Goal: Check status: Check status

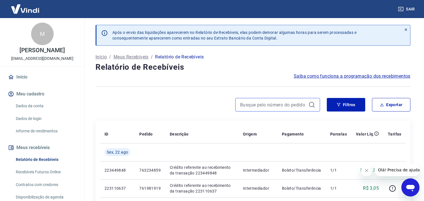
click at [259, 105] on input at bounding box center [273, 104] width 66 height 8
paste input "754012304"
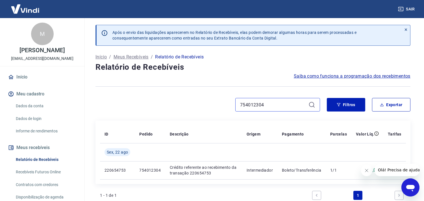
type input "754012304"
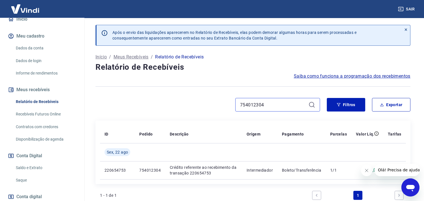
scroll to position [63, 0]
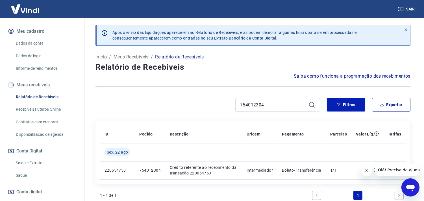
click at [30, 161] on link "Saldo e Extrato" at bounding box center [46, 163] width 64 height 12
